Goal: Task Accomplishment & Management: Manage account settings

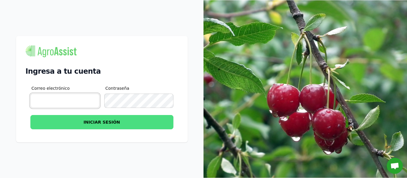
click at [52, 107] on input "Correo electrónico" at bounding box center [64, 101] width 69 height 14
type input "[EMAIL_ADDRESS][PERSON_NAME][DOMAIN_NAME]"
click at [30, 115] on button "INICIAR SESIÓN" at bounding box center [101, 122] width 143 height 14
click at [111, 126] on button "INICIAR SESIÓN" at bounding box center [101, 122] width 143 height 14
click at [103, 125] on button "INICIAR SESIÓN" at bounding box center [101, 122] width 143 height 14
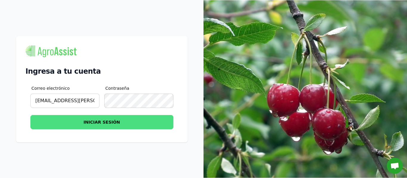
click at [109, 116] on button "INICIAR SESIÓN" at bounding box center [101, 122] width 143 height 14
click at [108, 117] on button "INICIAR SESIÓN" at bounding box center [101, 122] width 143 height 14
click at [106, 119] on button "INICIAR SESIÓN" at bounding box center [101, 122] width 143 height 14
